Goal: Task Accomplishment & Management: Use online tool/utility

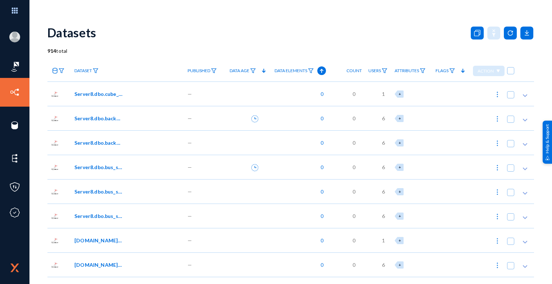
click at [382, 168] on span "6" at bounding box center [383, 168] width 3 height 8
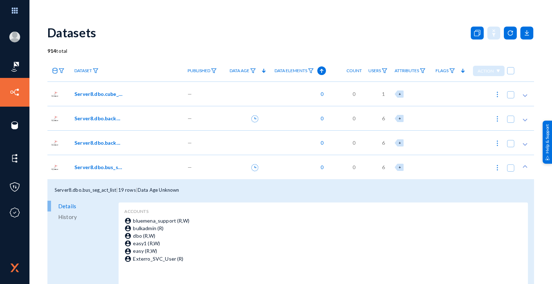
click at [383, 167] on span "6" at bounding box center [383, 168] width 3 height 8
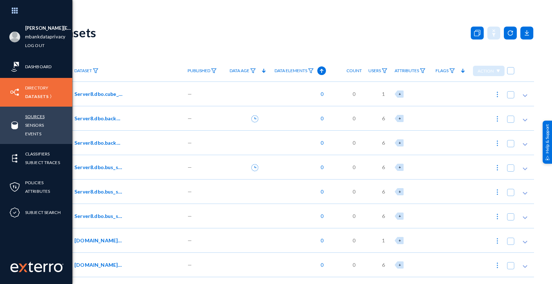
click at [38, 117] on link "Sources" at bounding box center [34, 117] width 19 height 8
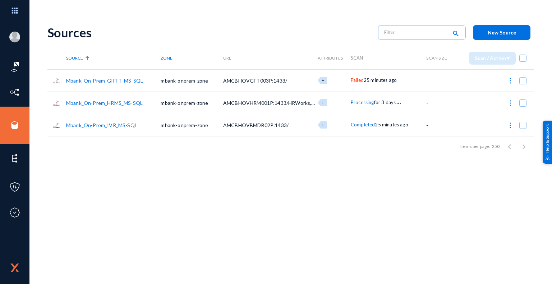
click at [361, 81] on span "Failed" at bounding box center [357, 80] width 13 height 6
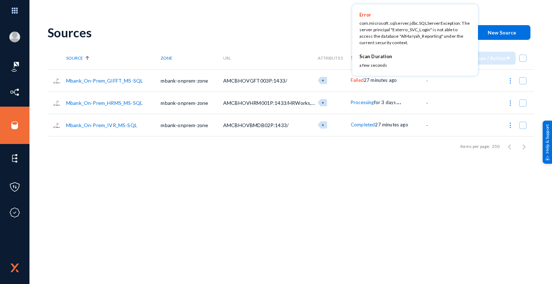
click at [327, 37] on div at bounding box center [276, 142] width 552 height 284
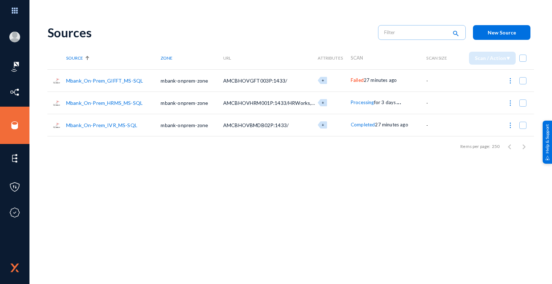
click at [360, 82] on span "Failed" at bounding box center [357, 80] width 13 height 6
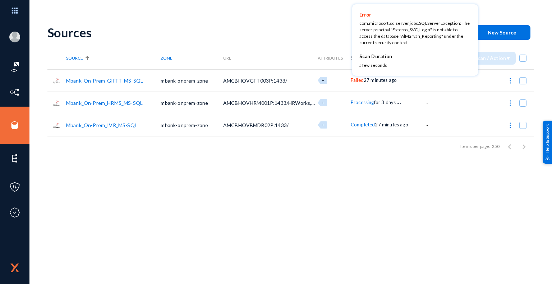
click at [324, 34] on div at bounding box center [276, 142] width 552 height 284
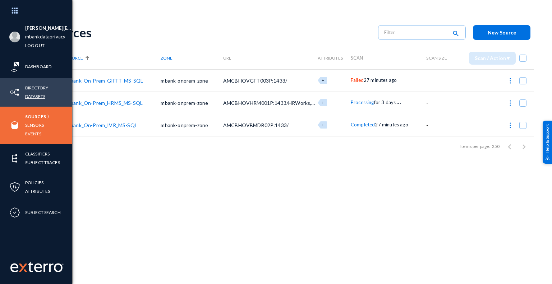
click at [39, 98] on link "Datasets" at bounding box center [35, 96] width 20 height 8
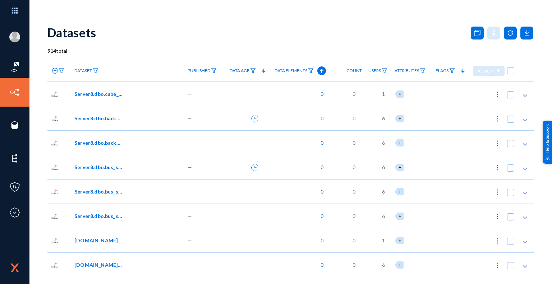
click at [95, 95] on span "Server8.dbo.cube_cc11_month" at bounding box center [98, 94] width 49 height 8
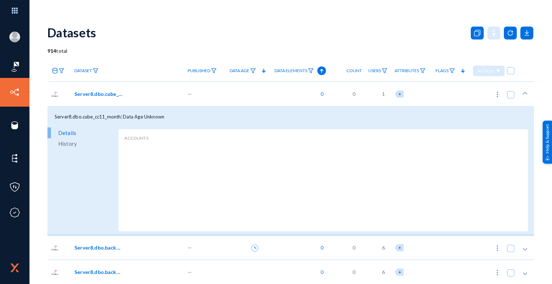
click at [97, 93] on span "Server8.dbo.cube_cc11_month" at bounding box center [98, 94] width 49 height 8
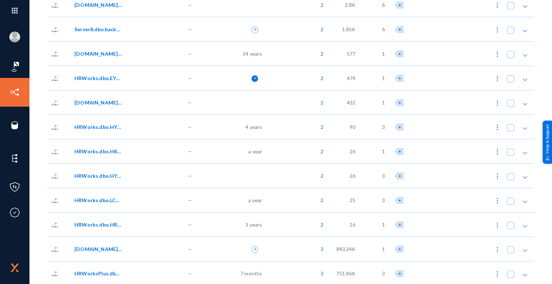
scroll to position [12025, 0]
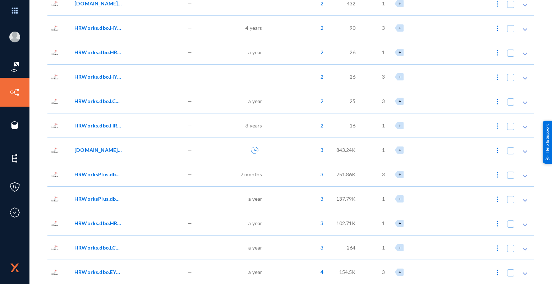
click at [524, 152] on polygon at bounding box center [525, 152] width 5 height 3
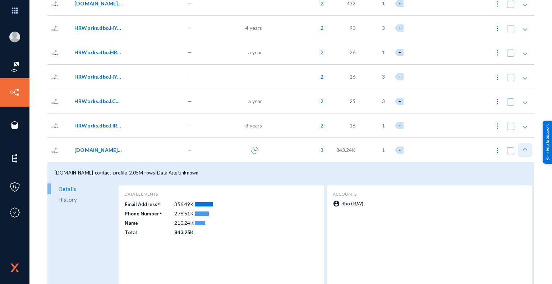
click at [523, 149] on polygon at bounding box center [525, 149] width 5 height 3
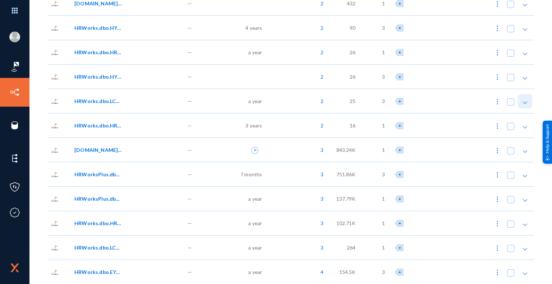
click at [522, 100] on icon at bounding box center [525, 102] width 7 height 7
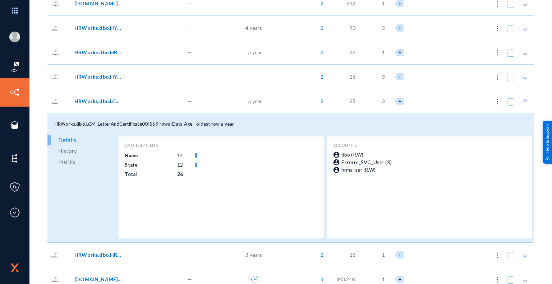
click at [522, 100] on icon at bounding box center [525, 100] width 7 height 7
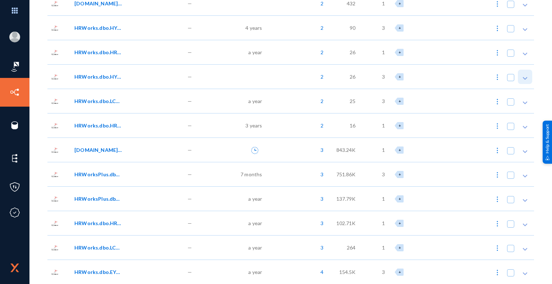
click at [522, 78] on icon at bounding box center [525, 78] width 7 height 7
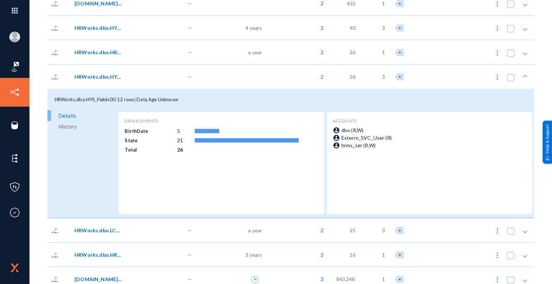
click at [522, 78] on icon at bounding box center [525, 76] width 7 height 7
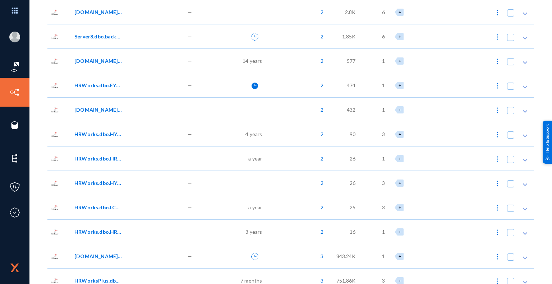
scroll to position [11917, 0]
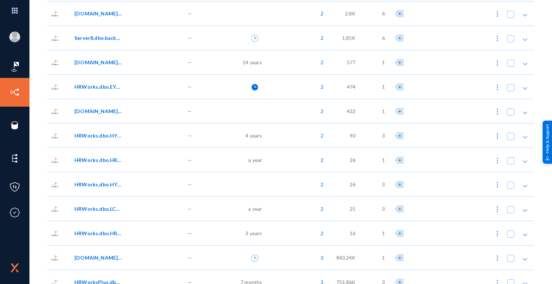
click at [522, 185] on icon at bounding box center [525, 186] width 7 height 7
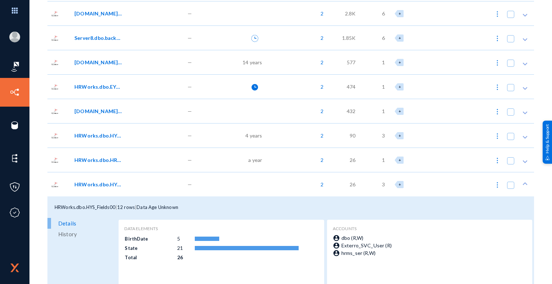
click at [524, 181] on icon at bounding box center [525, 184] width 7 height 7
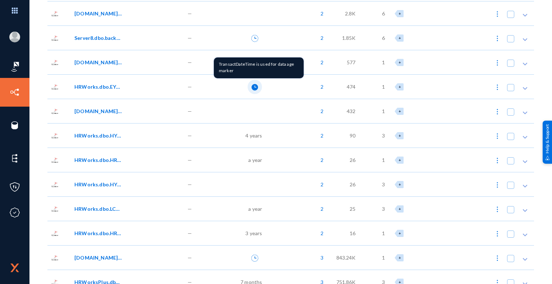
click at [254, 88] on icon at bounding box center [255, 87] width 6 height 6
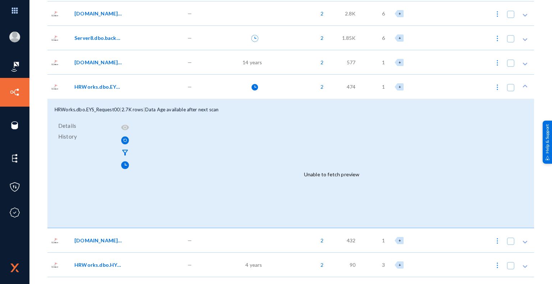
click at [70, 127] on span "Details" at bounding box center [67, 125] width 18 height 11
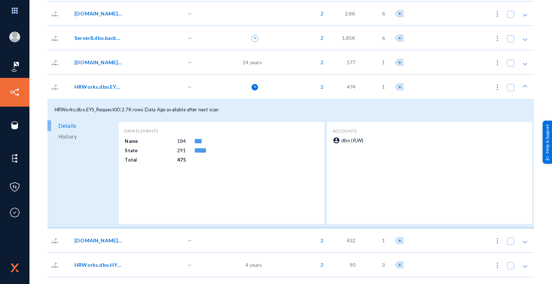
click at [69, 137] on span "History" at bounding box center [67, 136] width 19 height 11
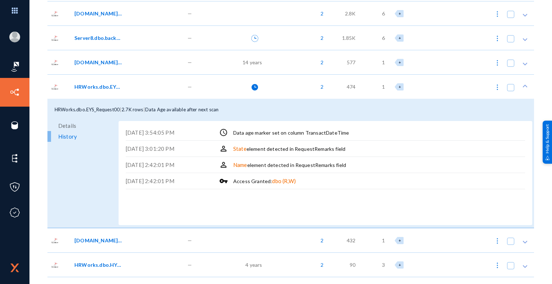
click at [68, 126] on span "Details" at bounding box center [67, 125] width 18 height 11
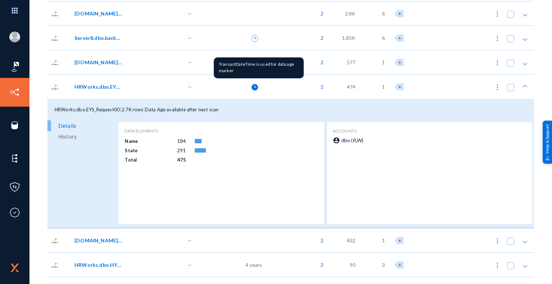
click at [257, 87] on icon at bounding box center [255, 87] width 6 height 6
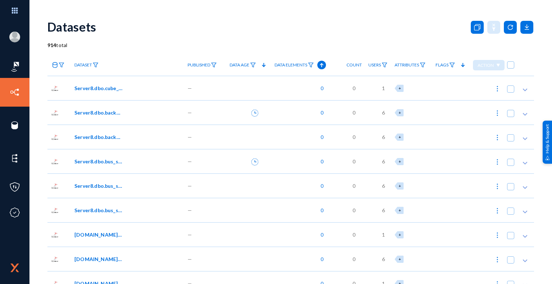
scroll to position [0, 0]
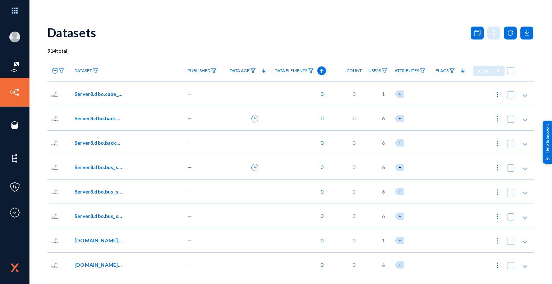
click at [321, 94] on span "0" at bounding box center [320, 94] width 6 height 8
click at [255, 119] on div at bounding box center [276, 142] width 552 height 284
click at [255, 119] on icon at bounding box center [254, 118] width 7 height 7
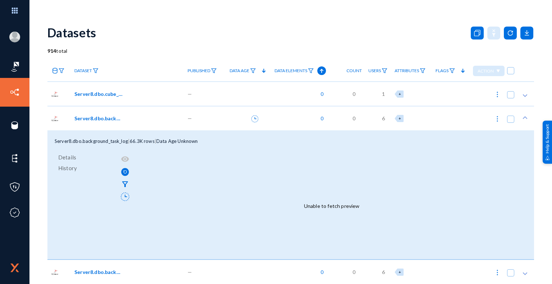
click at [406, 42] on div "Datasets" at bounding box center [290, 32] width 487 height 29
click at [255, 119] on icon at bounding box center [254, 118] width 7 height 7
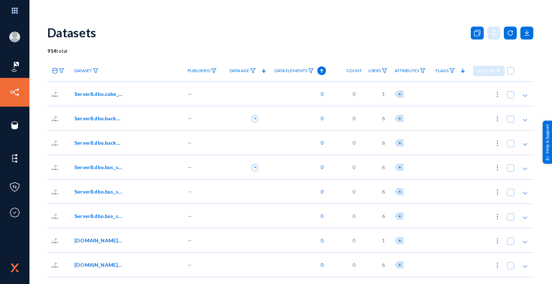
click at [355, 41] on div "Datasets" at bounding box center [290, 32] width 487 height 29
click at [512, 33] on rect at bounding box center [513, 32] width 2 height 1
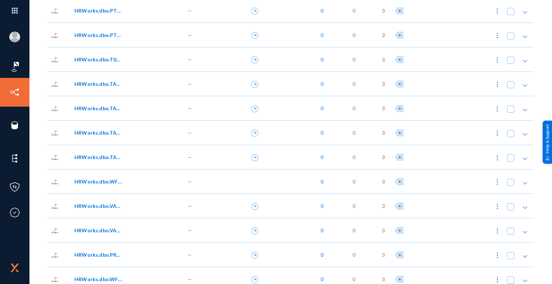
scroll to position [1798, 0]
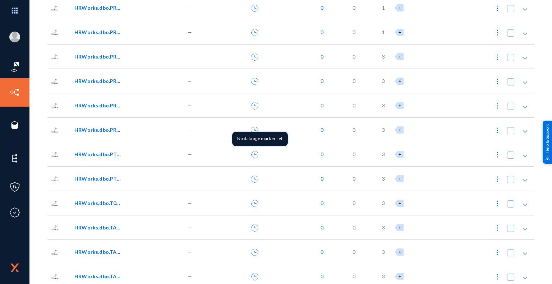
click at [253, 155] on icon at bounding box center [254, 154] width 7 height 7
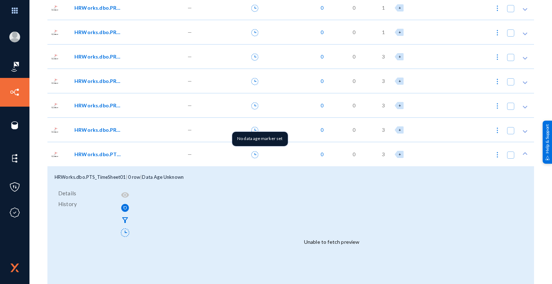
click at [252, 153] on icon at bounding box center [254, 154] width 7 height 7
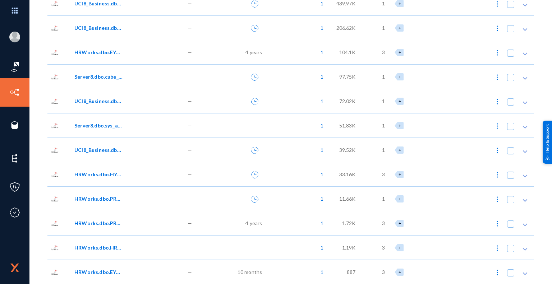
scroll to position [10861, 0]
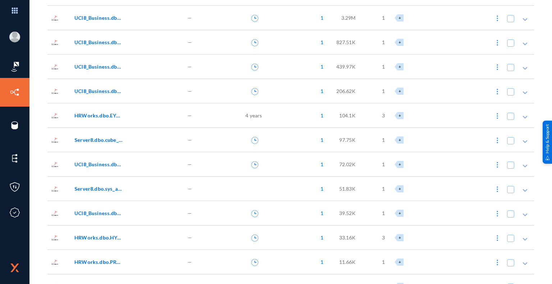
click at [252, 118] on span "4 years" at bounding box center [254, 116] width 17 height 8
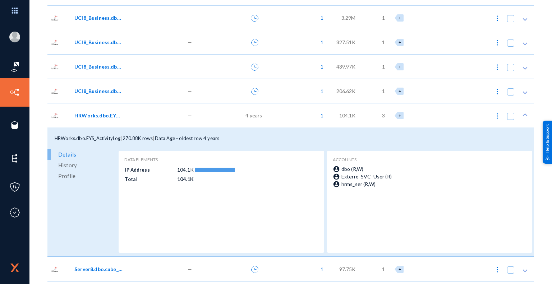
click at [70, 154] on span "Details" at bounding box center [67, 154] width 18 height 11
click at [69, 164] on span "History" at bounding box center [67, 165] width 19 height 11
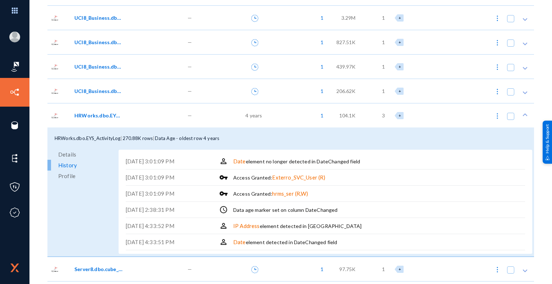
click at [67, 177] on span "Profile" at bounding box center [66, 176] width 17 height 11
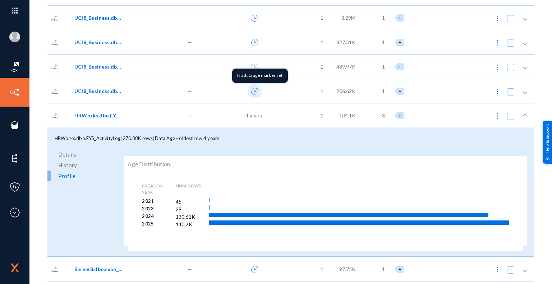
click at [255, 91] on icon at bounding box center [254, 91] width 7 height 7
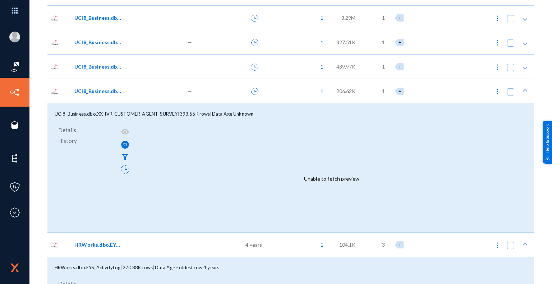
click at [191, 92] on div "—" at bounding box center [203, 91] width 39 height 24
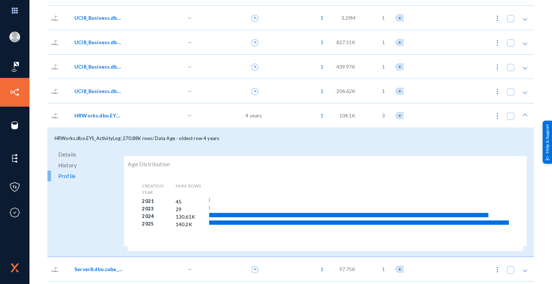
click at [169, 116] on div "HRWorks.dbo.EYS_ActivityLog" at bounding box center [126, 116] width 104 height 8
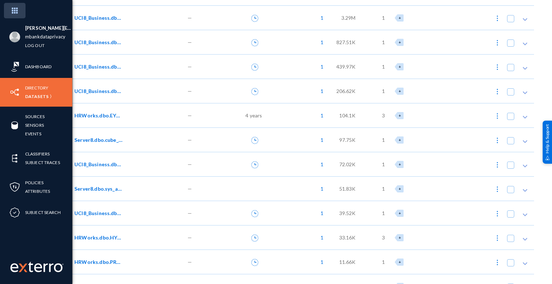
click at [15, 13] on img at bounding box center [15, 10] width 22 height 15
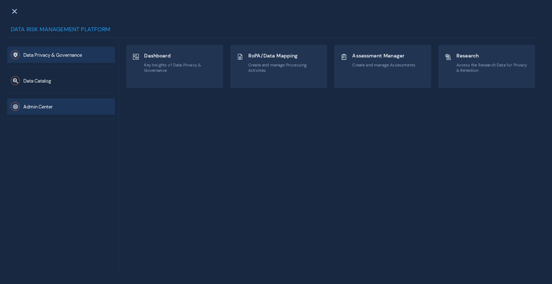
click at [39, 109] on span "Admin Center" at bounding box center [37, 107] width 29 height 6
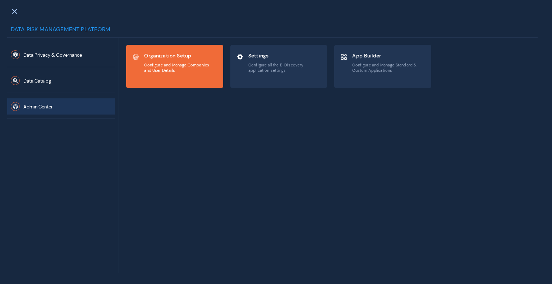
click at [173, 66] on span "Configure and Manage Companies and User Details" at bounding box center [180, 68] width 73 height 10
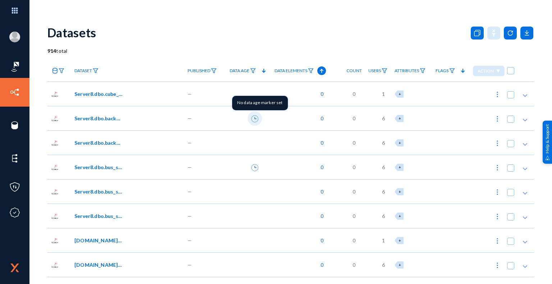
click at [252, 119] on icon at bounding box center [254, 118] width 7 height 7
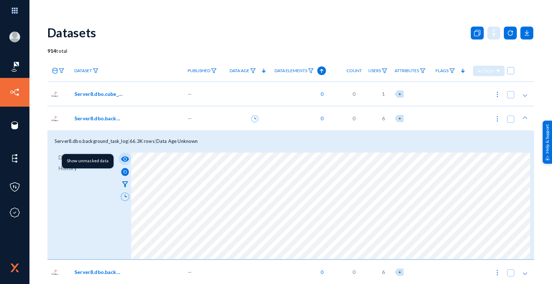
click at [126, 158] on mat-icon "visibility" at bounding box center [125, 159] width 9 height 9
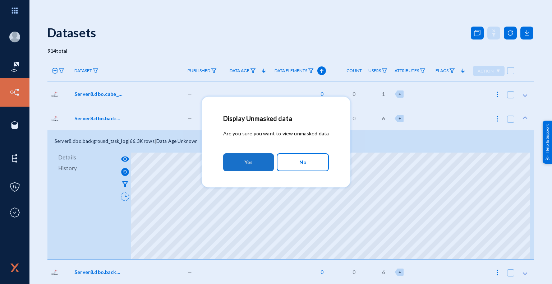
click at [257, 164] on button "Yes" at bounding box center [248, 163] width 51 height 18
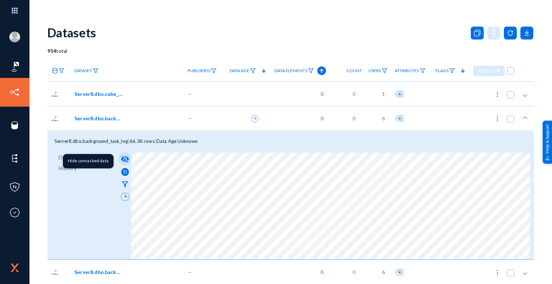
click at [125, 158] on mat-icon "visibility_off" at bounding box center [125, 159] width 9 height 9
click at [72, 158] on span "Details" at bounding box center [67, 157] width 18 height 11
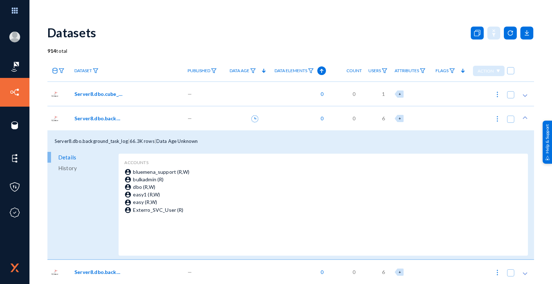
click at [68, 169] on span "History" at bounding box center [67, 168] width 19 height 11
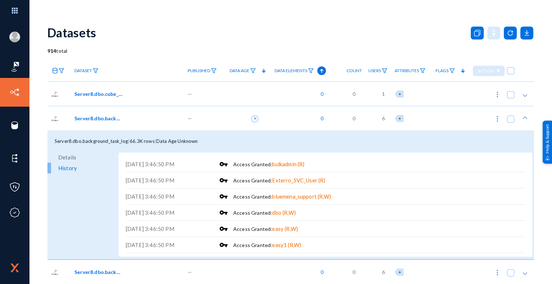
click at [69, 159] on span "Details" at bounding box center [67, 157] width 18 height 11
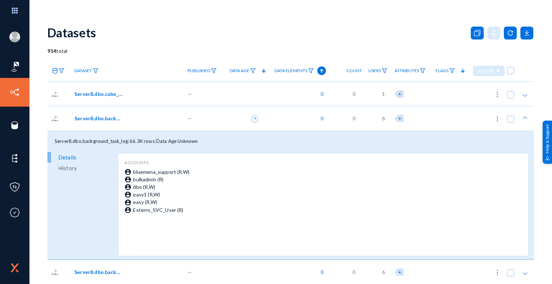
click at [81, 118] on span "Server8.dbo.background_task_log" at bounding box center [98, 119] width 49 height 8
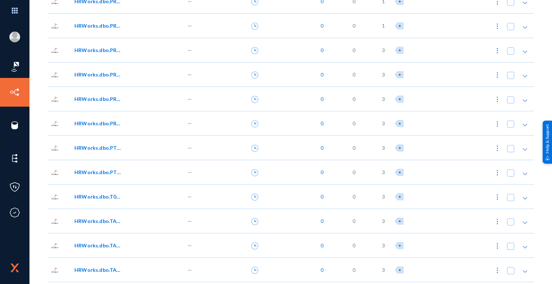
scroll to position [1257, 0]
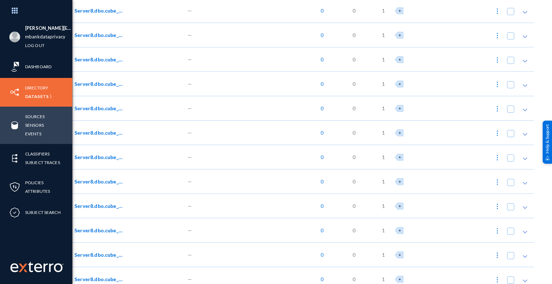
drag, startPoint x: 40, startPoint y: 118, endPoint x: 54, endPoint y: 122, distance: 14.7
click at [40, 118] on link "Sources" at bounding box center [34, 117] width 19 height 8
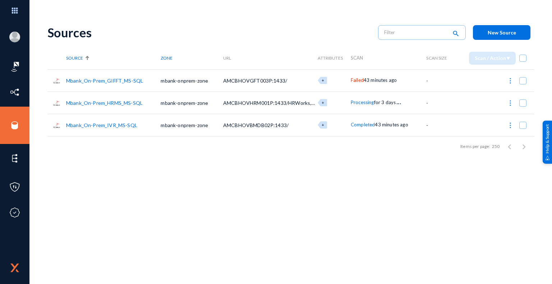
click at [109, 79] on link "Mbank_On-Prem_GIFFT_MS-SQL" at bounding box center [104, 81] width 77 height 6
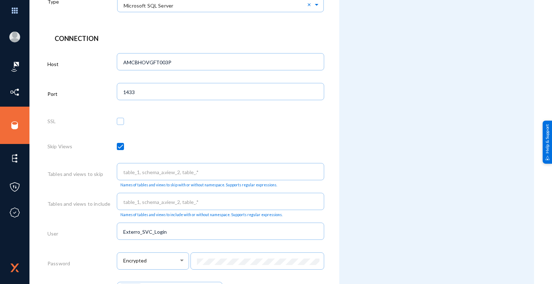
scroll to position [324, 0]
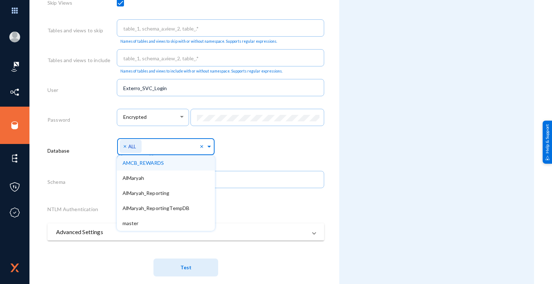
click at [207, 148] on span at bounding box center [209, 146] width 6 height 8
click at [147, 165] on span "AMCB_REWARDS" at bounding box center [144, 163] width 42 height 6
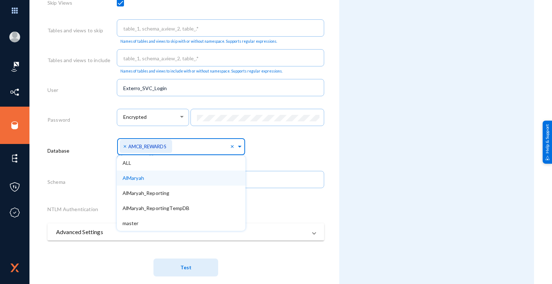
click at [138, 180] on span "AlMaryah" at bounding box center [134, 178] width 22 height 6
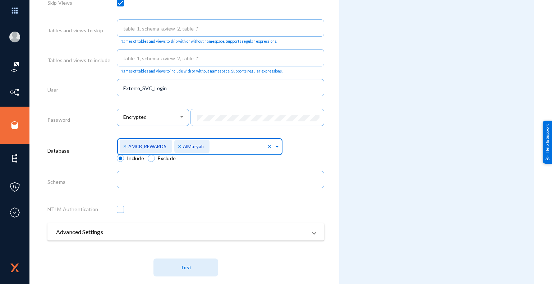
click at [276, 147] on span at bounding box center [277, 146] width 6 height 8
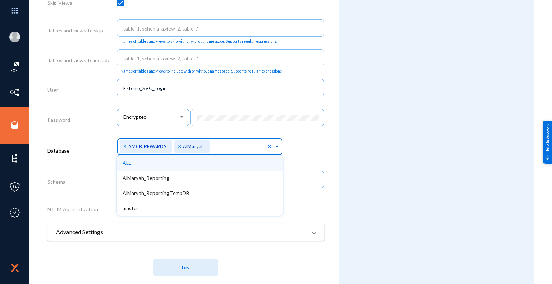
click at [276, 148] on span at bounding box center [277, 146] width 6 height 8
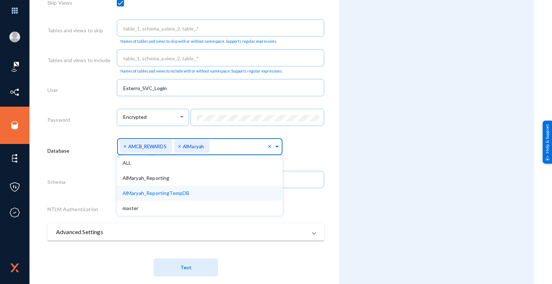
click at [177, 195] on span "AlMaryah_ReportingTempDB" at bounding box center [156, 193] width 67 height 6
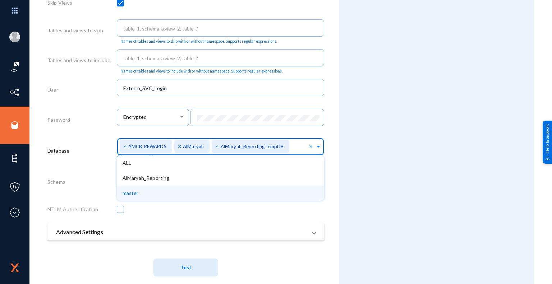
click at [134, 195] on span "master" at bounding box center [131, 193] width 16 height 6
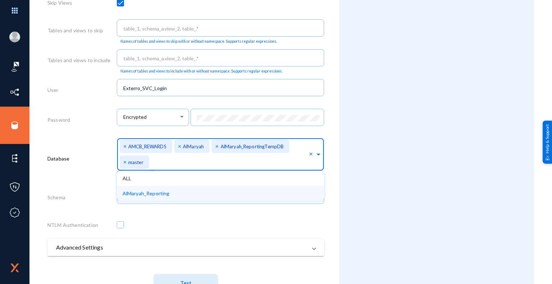
click at [365, 206] on div "Attributes Add Attribute" at bounding box center [436, 2] width 195 height 616
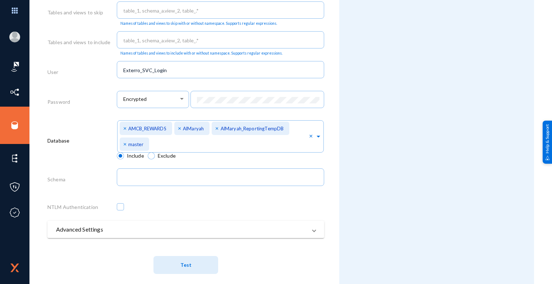
scroll to position [351, 0]
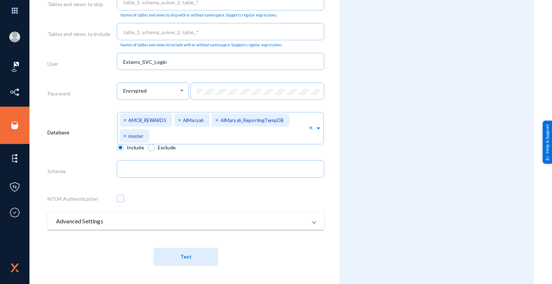
click at [190, 257] on span "Test" at bounding box center [186, 257] width 11 height 6
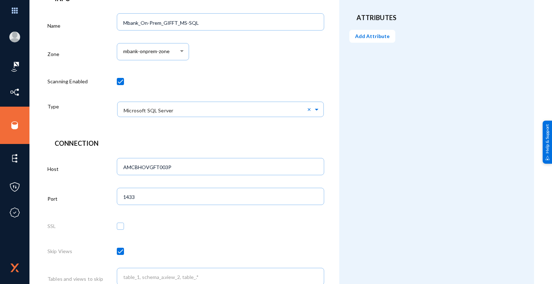
scroll to position [0, 0]
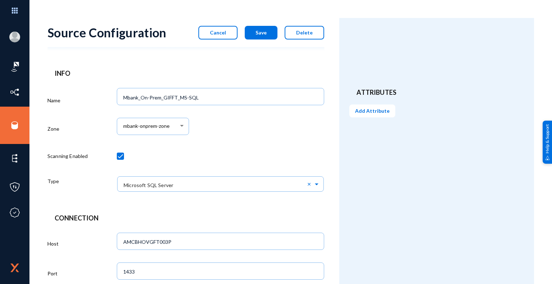
click at [268, 32] on button "Save" at bounding box center [261, 33] width 33 height 14
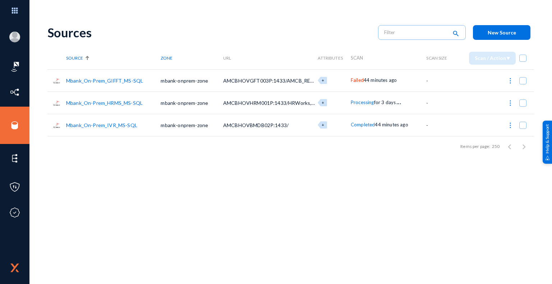
click at [510, 81] on img at bounding box center [510, 80] width 7 height 7
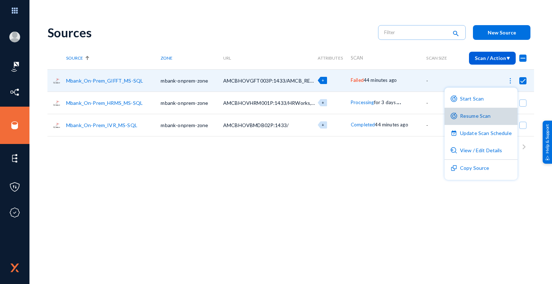
click at [484, 118] on button "Resume Scan" at bounding box center [481, 116] width 73 height 17
checkbox input "false"
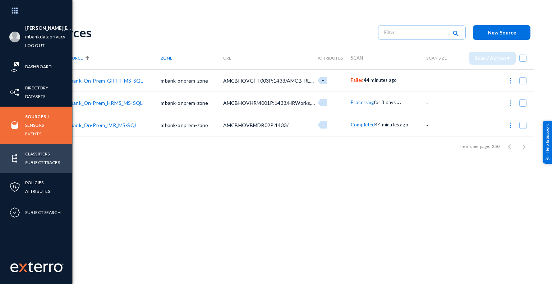
click at [42, 154] on link "Classifiers" at bounding box center [37, 154] width 24 height 8
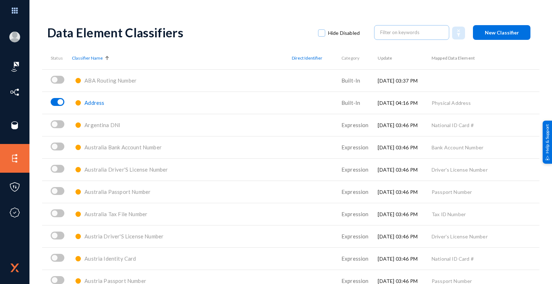
drag, startPoint x: 50, startPoint y: 33, endPoint x: 190, endPoint y: 41, distance: 140.9
click at [190, 41] on div "Data Element Classifiers Hide Disabled New Classifier" at bounding box center [290, 32] width 487 height 29
copy div "Data Element Classifiers"
click at [235, 34] on div "Data Element Classifiers" at bounding box center [179, 32] width 264 height 15
click at [499, 36] on button "New Classifier" at bounding box center [502, 32] width 58 height 15
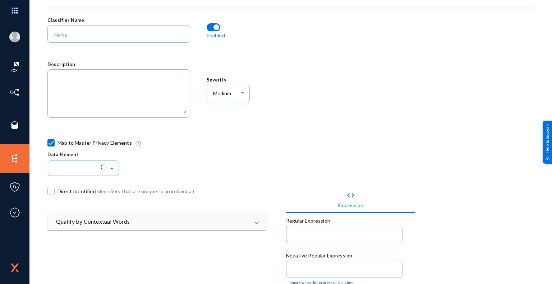
scroll to position [144, 0]
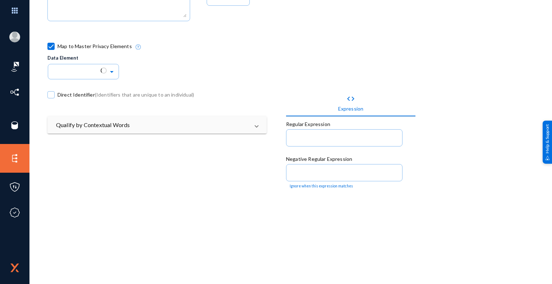
click at [430, 206] on div "code Expression Regular Expression Negative Regular Expression Ignore when this…" at bounding box center [405, 216] width 238 height 278
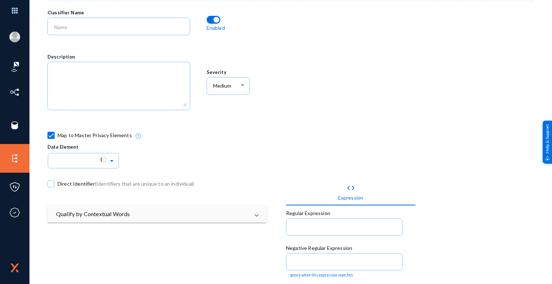
scroll to position [41, 0]
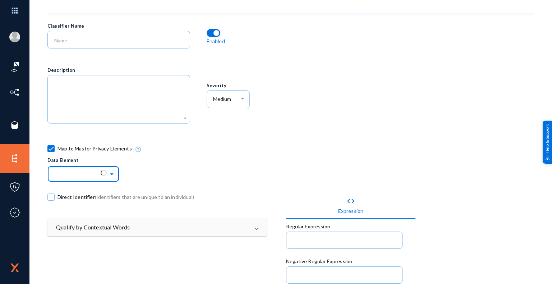
click at [111, 173] on span at bounding box center [113, 173] width 8 height 5
click at [347, 148] on div "Map to Master Privacy Elements Data Element Loading..." at bounding box center [246, 160] width 398 height 40
